Goal: Check status: Check status

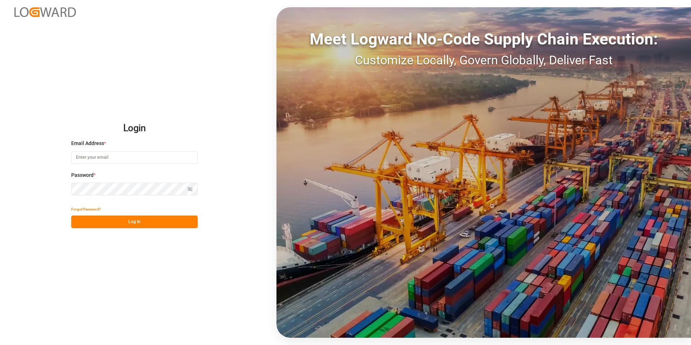
type input "[PERSON_NAME][EMAIL_ADDRESS][DOMAIN_NAME]"
click at [185, 219] on button "Log In" at bounding box center [134, 221] width 126 height 13
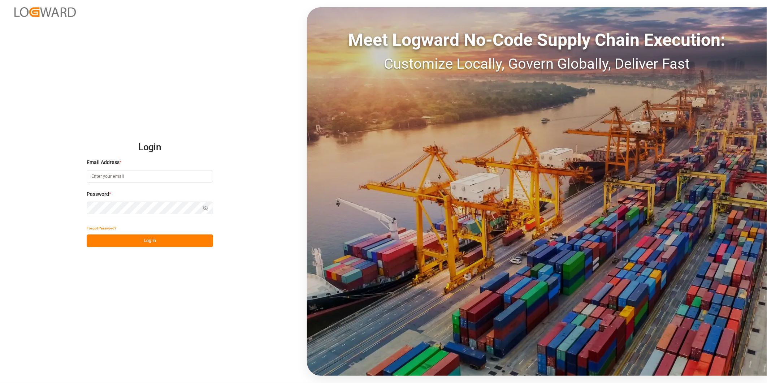
type input "[PERSON_NAME][EMAIL_ADDRESS][DOMAIN_NAME]"
click at [194, 241] on button "Log In" at bounding box center [150, 240] width 126 height 13
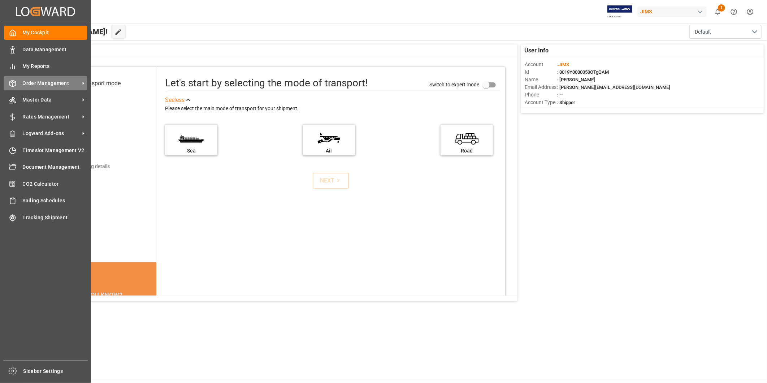
click at [40, 82] on span "Order Management" at bounding box center [51, 83] width 57 height 8
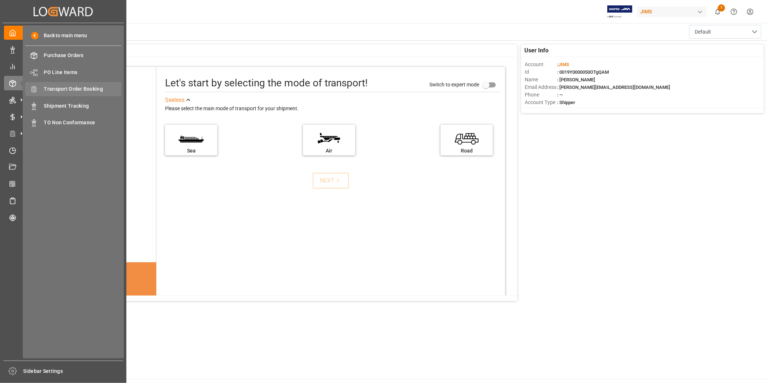
click at [91, 91] on span "Transport Order Booking" at bounding box center [83, 89] width 78 height 8
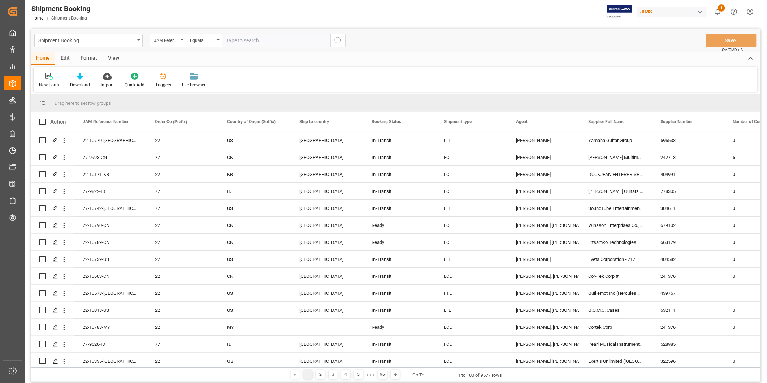
click at [243, 40] on input "text" at bounding box center [276, 41] width 108 height 14
click at [300, 40] on input "text" at bounding box center [276, 41] width 108 height 14
type input "22-10190-US"
click at [337, 41] on icon "search button" at bounding box center [338, 40] width 9 height 9
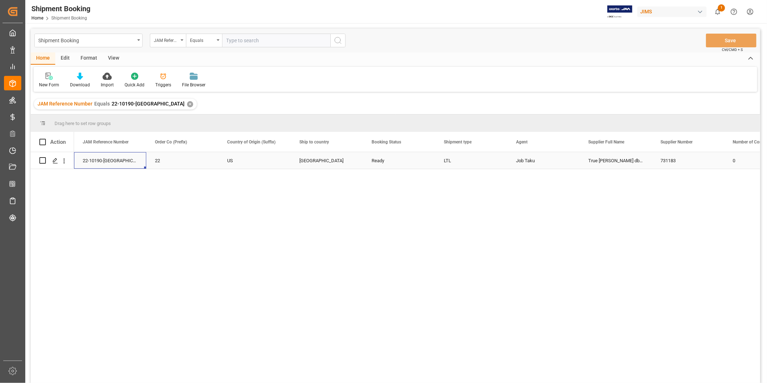
click at [105, 160] on div "22-10190-US" at bounding box center [110, 160] width 72 height 17
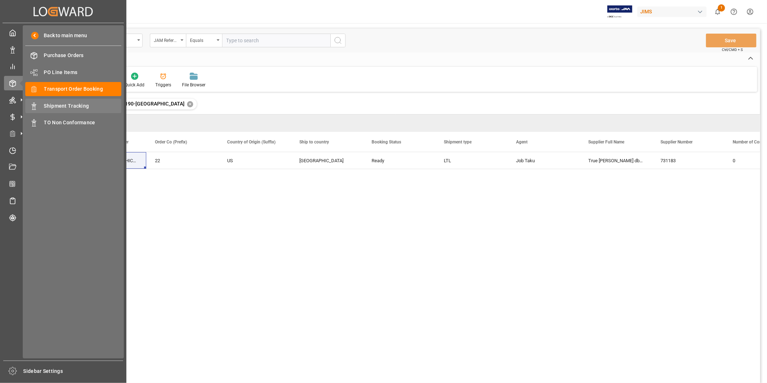
click at [85, 107] on span "Shipment Tracking" at bounding box center [83, 106] width 78 height 8
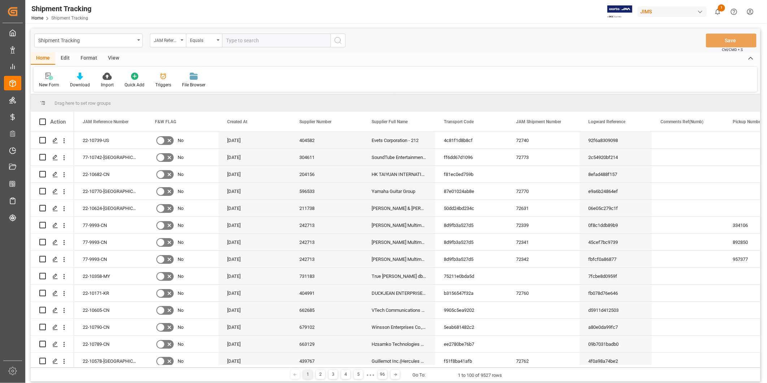
click at [248, 40] on input "text" at bounding box center [276, 41] width 108 height 14
paste input "22-10190-US"
type input "22-10190-US"
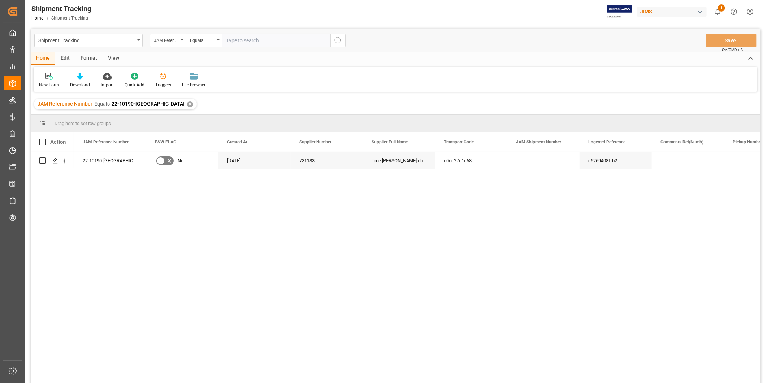
click at [107, 58] on div "View" at bounding box center [114, 58] width 22 height 12
click at [47, 85] on div "Default" at bounding box center [46, 85] width 14 height 7
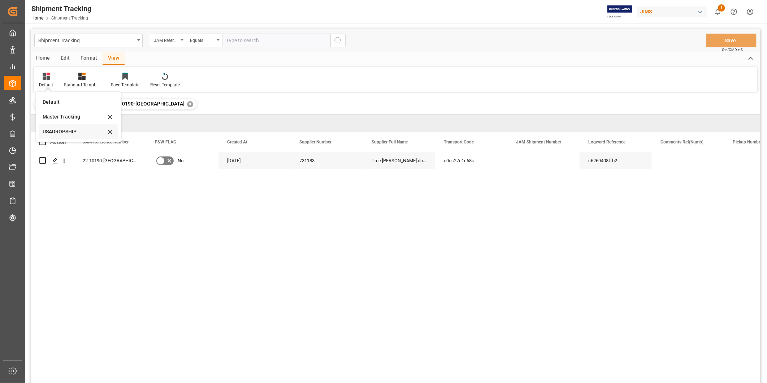
click at [66, 135] on div "USADROPSHIP" at bounding box center [74, 132] width 63 height 8
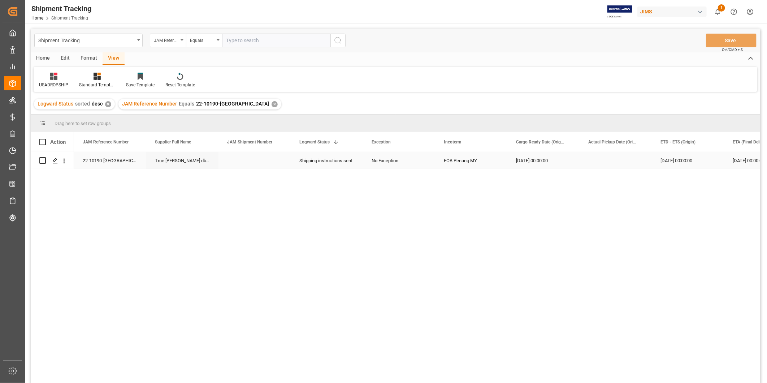
click at [515, 163] on div "08-25-2025 00:00:00" at bounding box center [544, 160] width 72 height 17
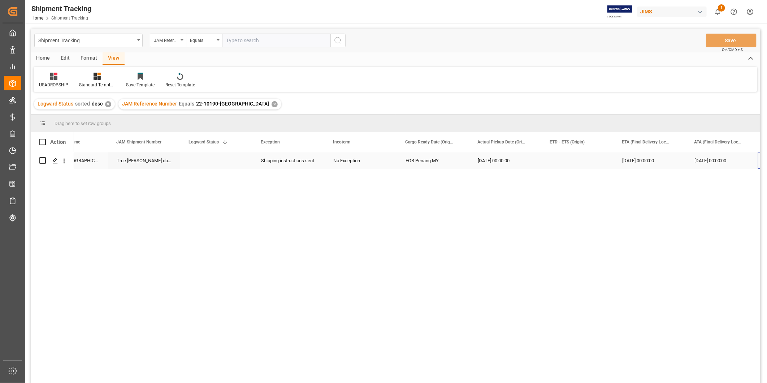
scroll to position [0, 111]
click at [660, 159] on div "09-01-2025 00:00:00" at bounding box center [650, 160] width 72 height 17
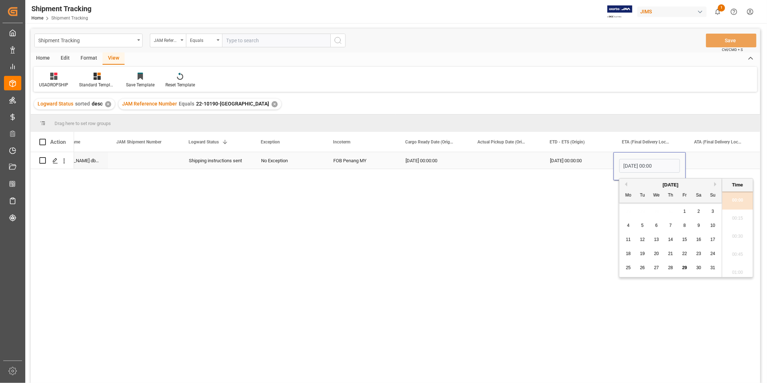
scroll to position [418, 0]
click at [685, 229] on div "8" at bounding box center [685, 225] width 9 height 9
type input "08-08-2025 00:00"
click at [706, 159] on div "Press SPACE to select this row." at bounding box center [722, 160] width 72 height 17
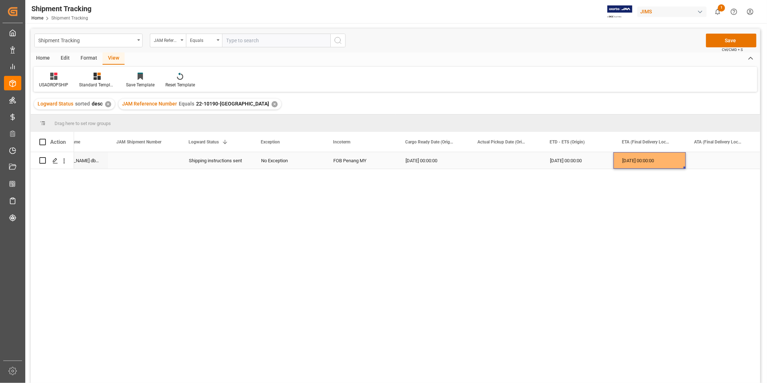
click at [666, 161] on div "08-08-2025 00:00:00" at bounding box center [650, 160] width 72 height 17
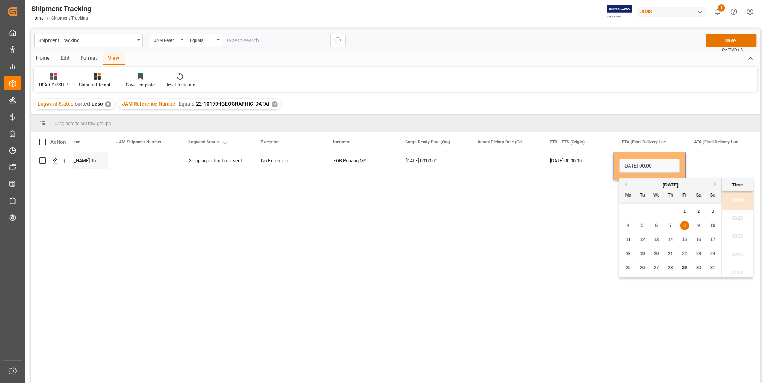
click at [715, 182] on button "Next Month" at bounding box center [717, 184] width 4 height 4
drag, startPoint x: 659, startPoint y: 226, endPoint x: 687, endPoint y: 218, distance: 30.2
click at [687, 218] on div "1 2 3 4 5 6 7 8 9 10 11 12 13 14 15 16 17 18 19 20 21 22 23 24 25 26 27 28 29 3…" at bounding box center [671, 239] width 99 height 70
drag, startPoint x: 687, startPoint y: 218, endPoint x: 685, endPoint y: 211, distance: 7.1
click at [685, 211] on span "5" at bounding box center [685, 211] width 3 height 5
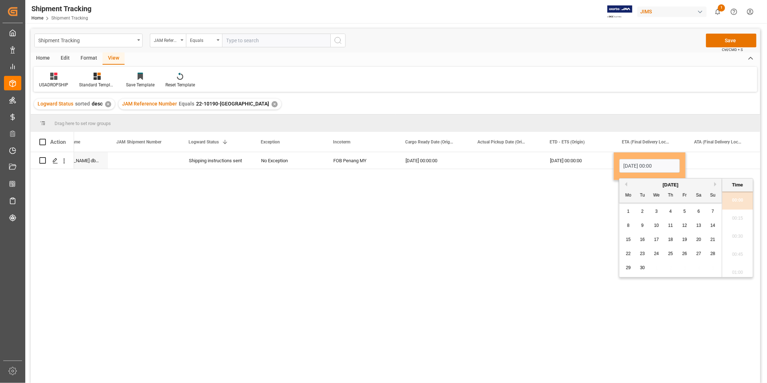
type input "09-05-2025 00:00"
click at [698, 166] on div "Press SPACE to select this row." at bounding box center [722, 160] width 72 height 17
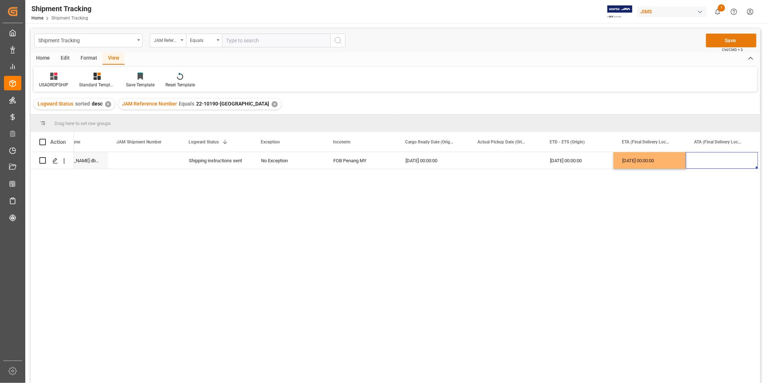
click at [724, 44] on button "Save" at bounding box center [731, 41] width 51 height 14
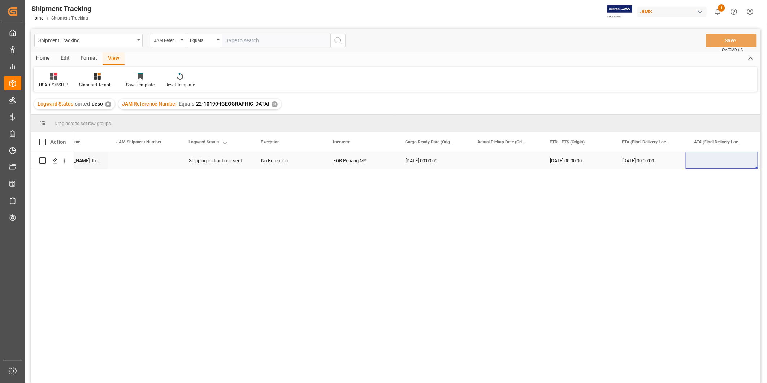
click at [142, 163] on div "Press SPACE to select this row." at bounding box center [144, 160] width 72 height 17
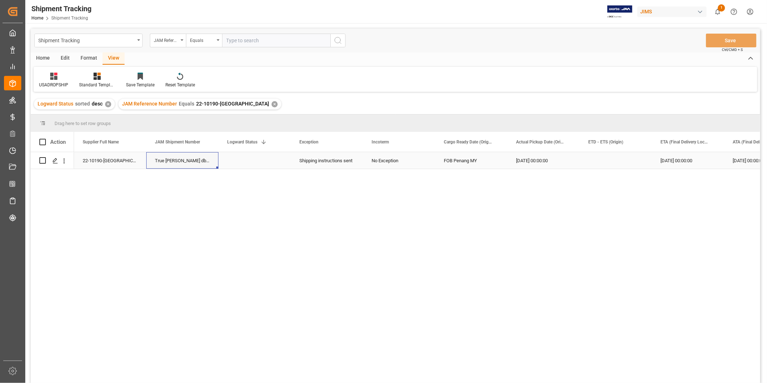
scroll to position [0, 0]
